Goal: Transaction & Acquisition: Download file/media

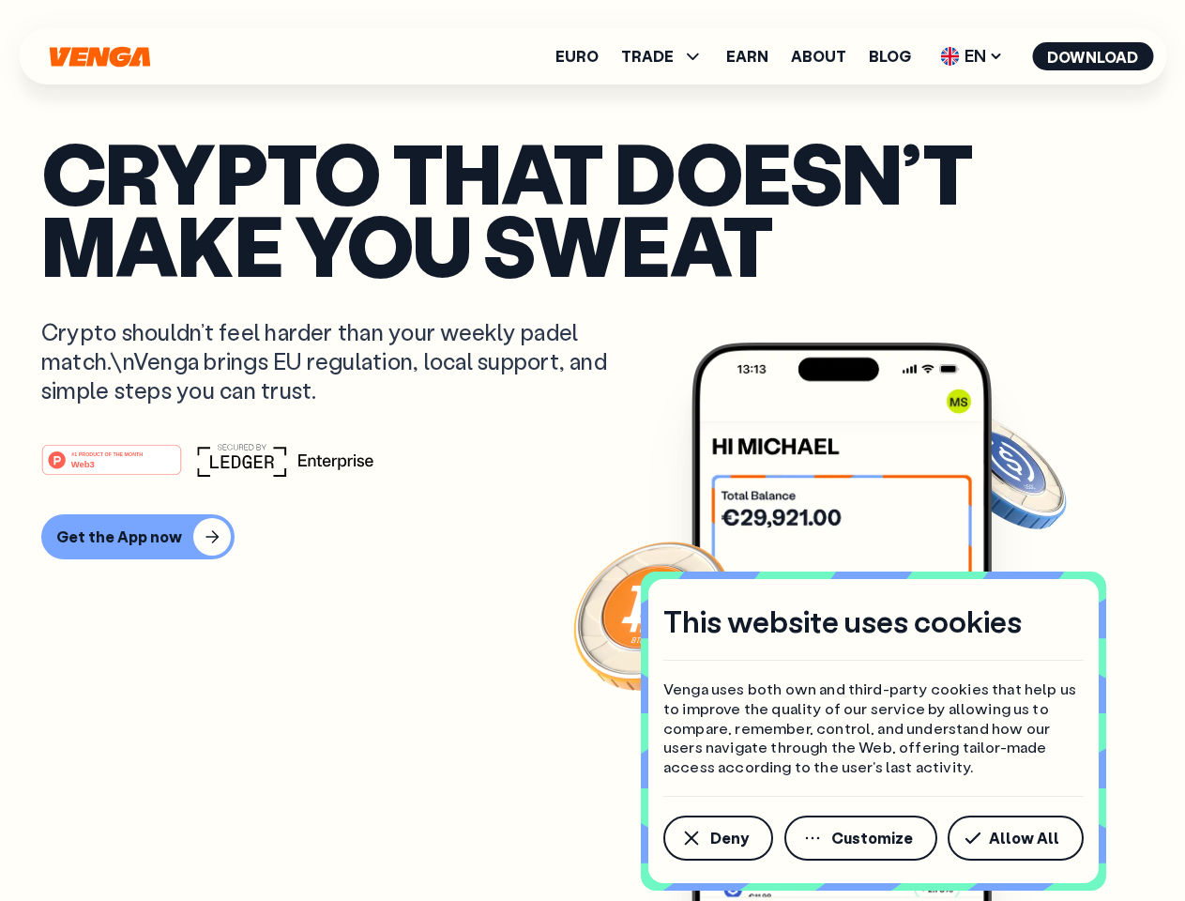
click at [592, 450] on div "#1 PRODUCT OF THE MONTH Web3" at bounding box center [592, 460] width 1102 height 34
click at [717, 838] on span "Deny" at bounding box center [729, 837] width 38 height 15
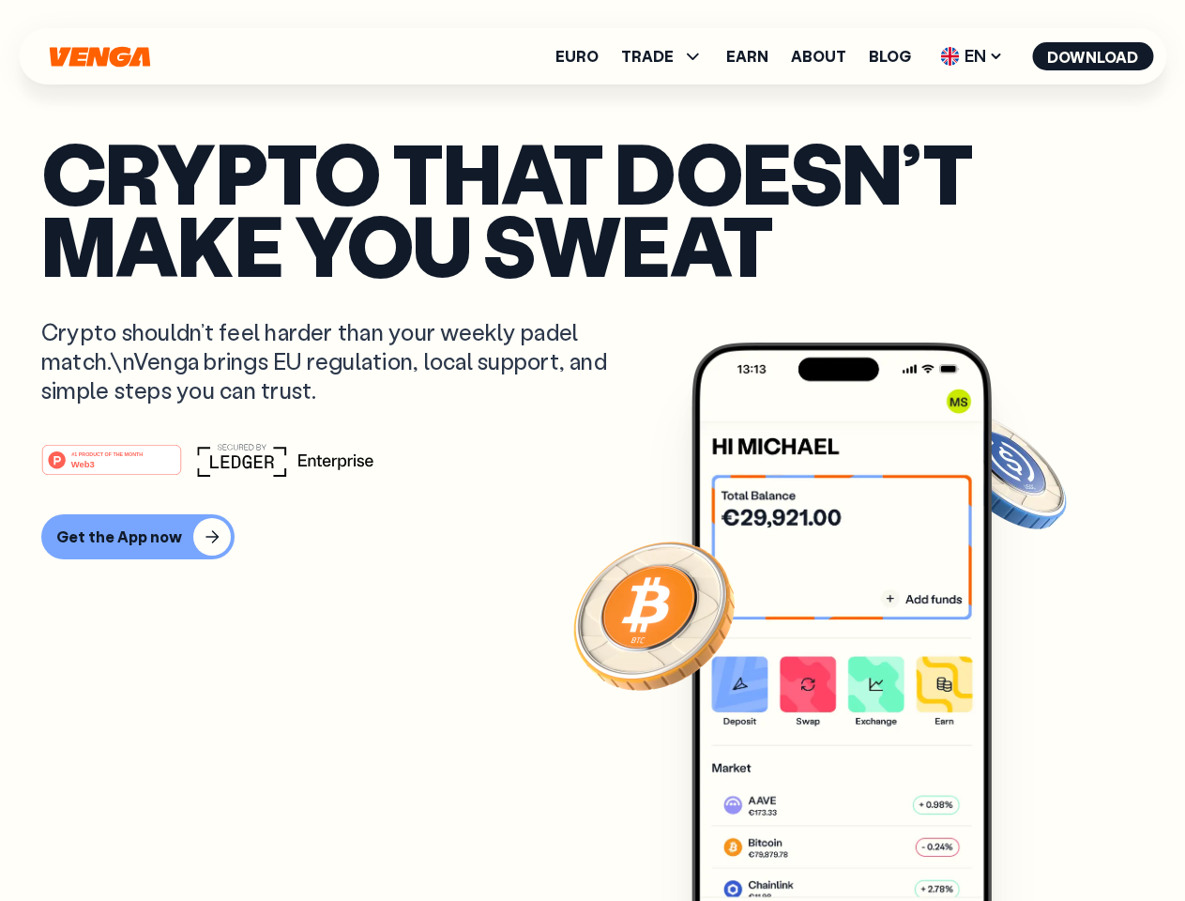
click at [862, 838] on img at bounding box center [841, 656] width 300 height 629
click at [1019, 838] on article "Crypto that doesn’t make you sweat Crypto shouldn’t feel harder than your weekl…" at bounding box center [592, 488] width 1102 height 704
click at [668, 56] on span "TRADE" at bounding box center [647, 56] width 53 height 15
click at [972, 56] on span "EN" at bounding box center [971, 56] width 76 height 30
click at [1093, 56] on button "Download" at bounding box center [1092, 56] width 121 height 28
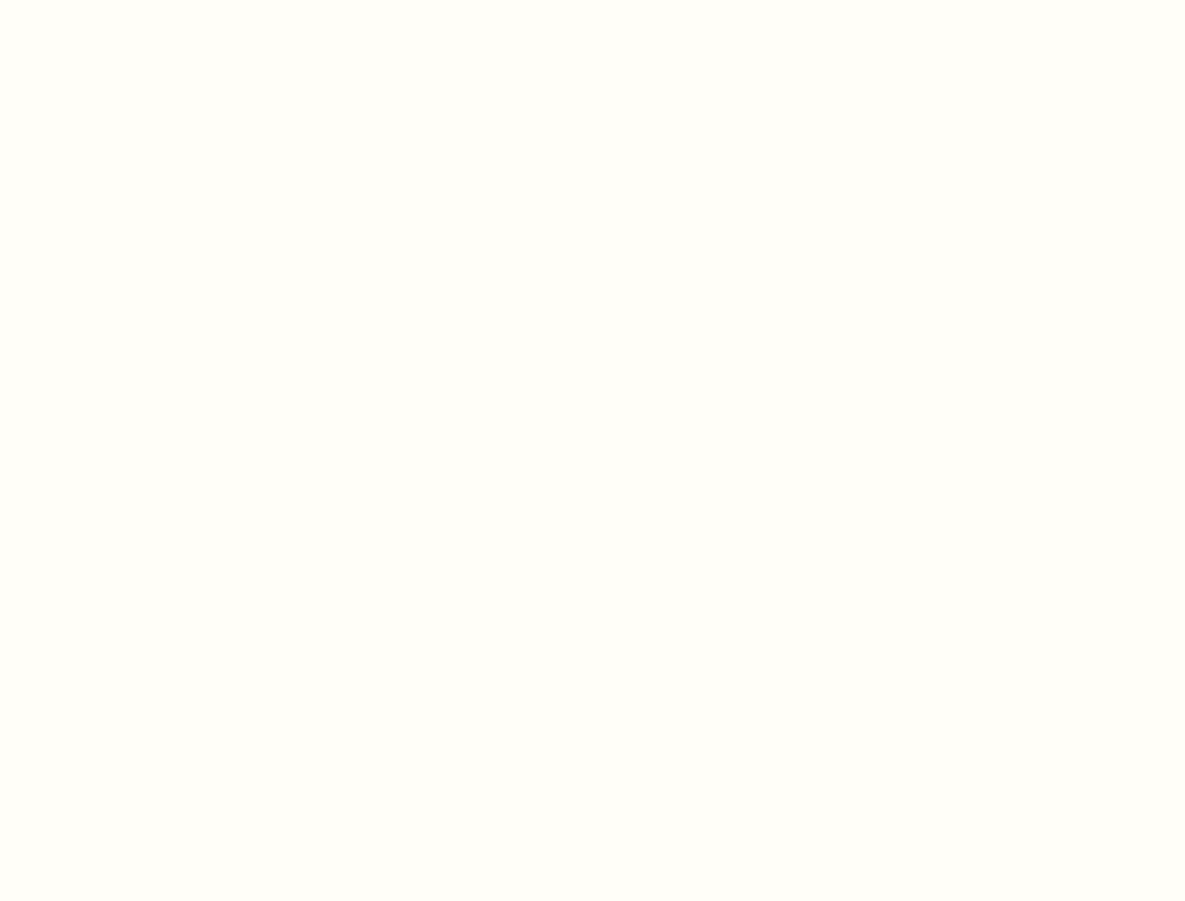
click at [135, 0] on html "This website uses cookies Venga uses both own and third-party cookies that help…" at bounding box center [592, 0] width 1185 height 0
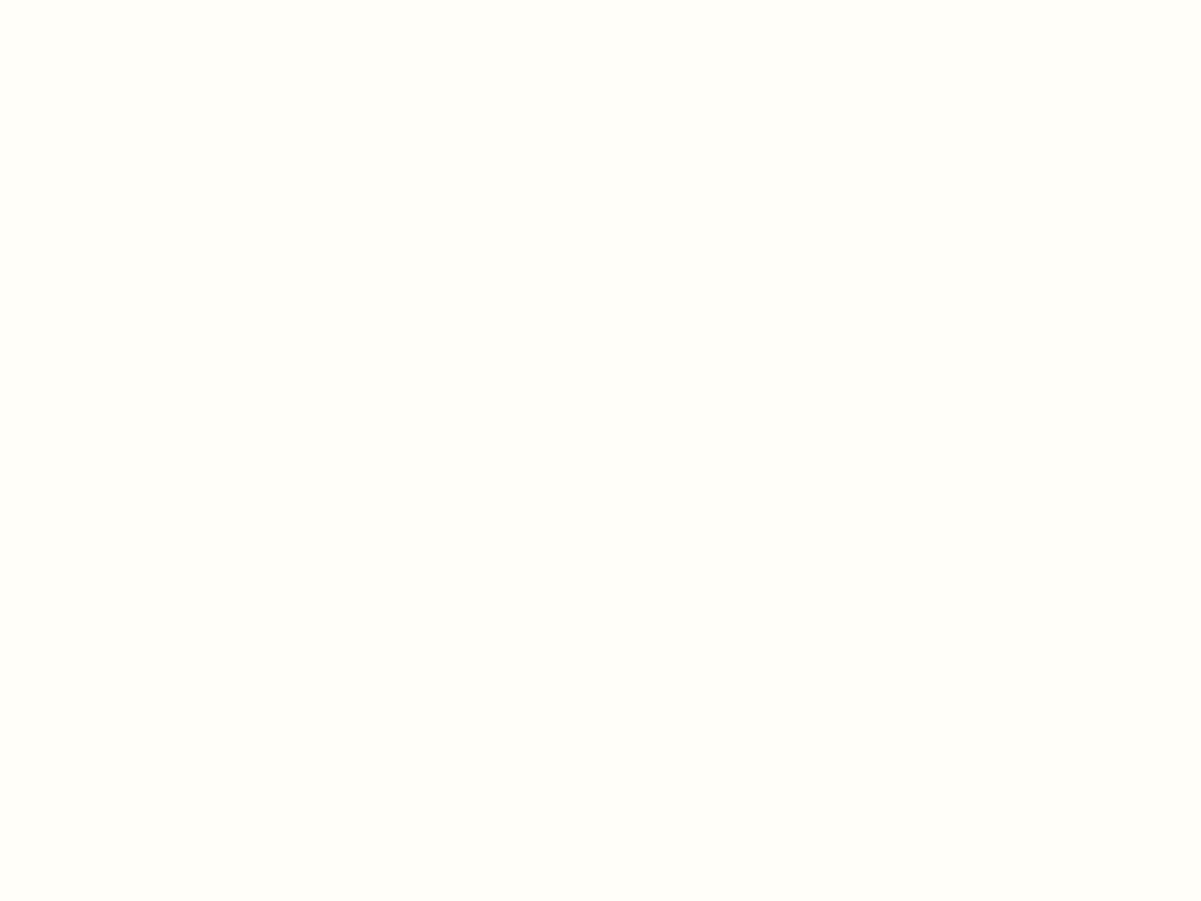
click at [114, 0] on html "This website uses cookies Venga uses both own and third-party cookies that help…" at bounding box center [600, 0] width 1201 height 0
